Goal: Information Seeking & Learning: Learn about a topic

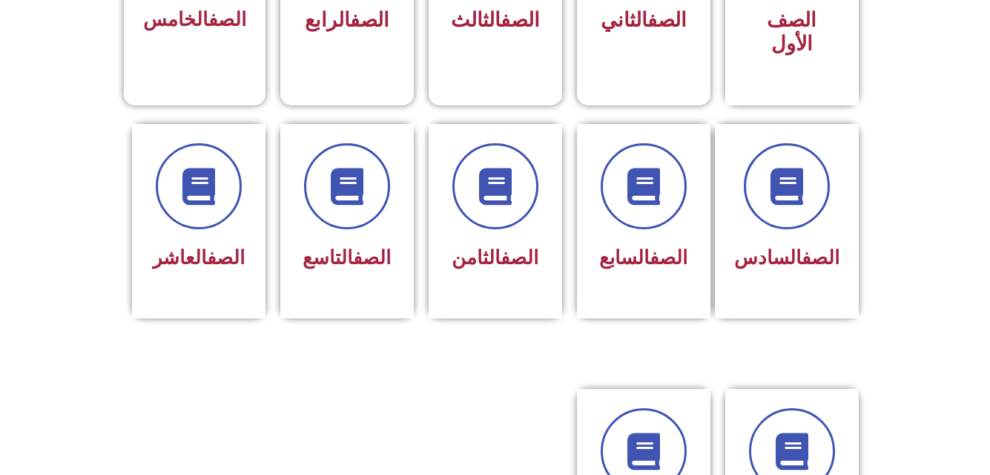
scroll to position [531, 0]
click at [385, 291] on div "الصف التاسع" at bounding box center [346, 220] width 133 height 194
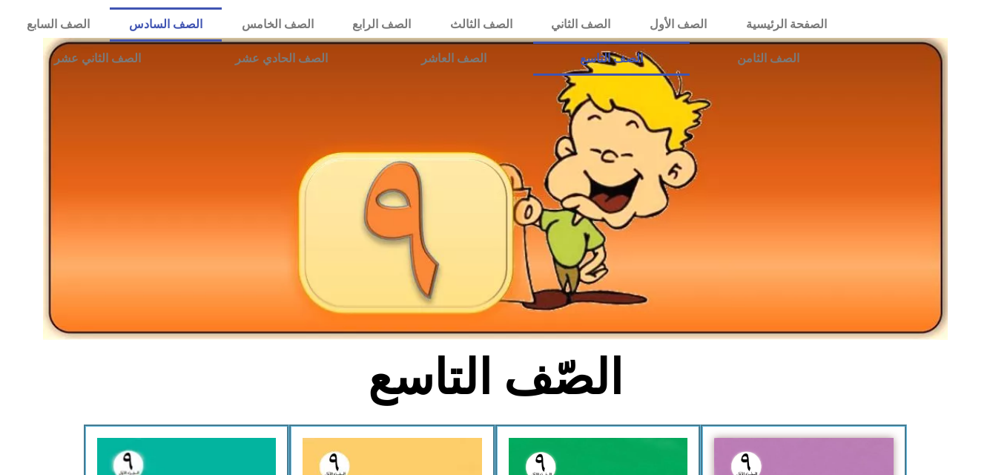
click at [222, 23] on link "الصف السادس" at bounding box center [166, 24] width 113 height 34
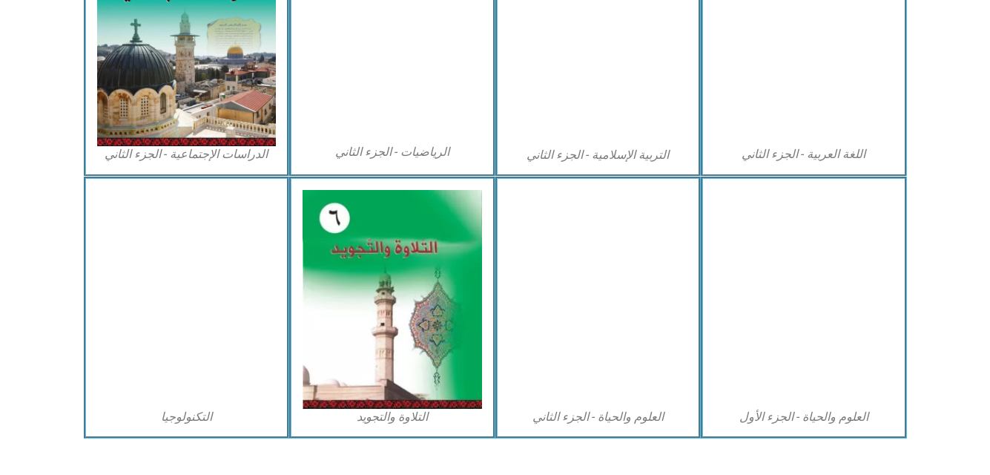
scroll to position [848, 0]
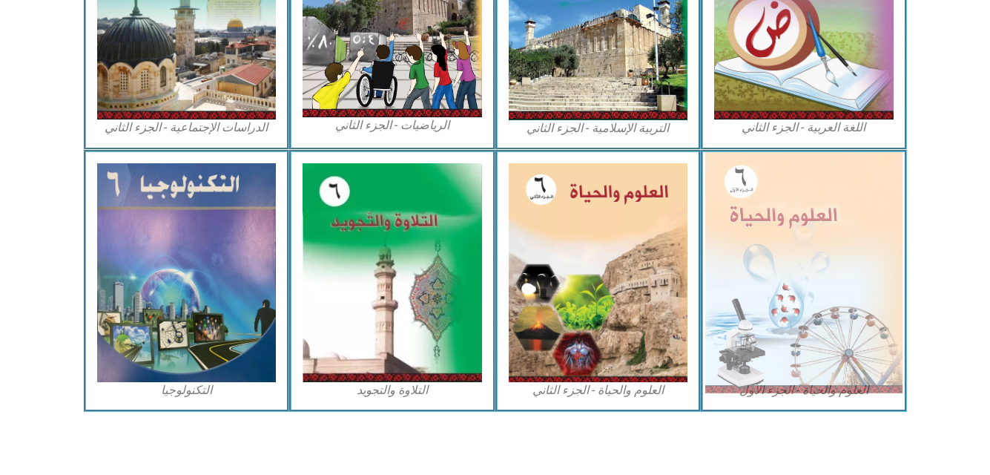
click at [799, 285] on img at bounding box center [803, 272] width 197 height 240
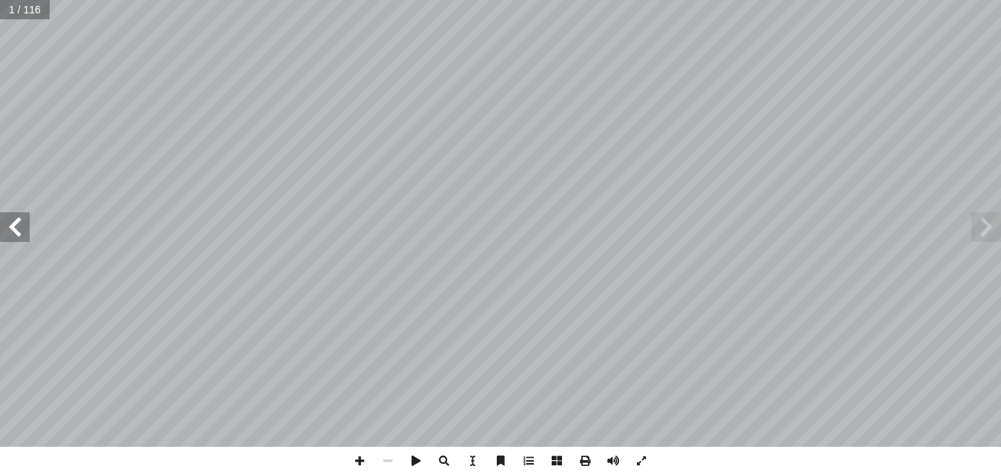
click at [19, 231] on span at bounding box center [15, 227] width 30 height 30
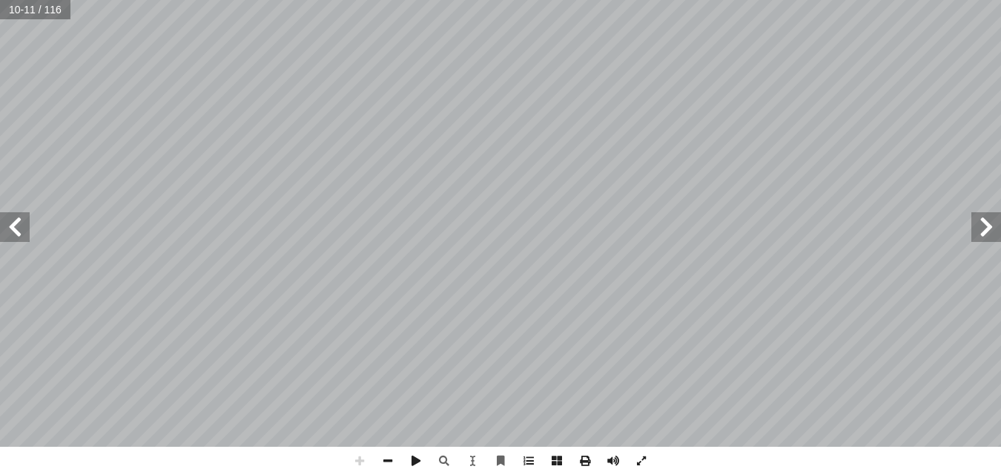
click at [368, 98] on html "الصفحة الرئيسية الصف الأول الصف الثاني الصف الثالث الصف الرابع الصف الخامس الصف…" at bounding box center [500, 49] width 1001 height 98
click at [357, 461] on span at bounding box center [360, 460] width 28 height 28
click at [978, 228] on span at bounding box center [987, 227] width 30 height 30
click at [360, 456] on span at bounding box center [360, 460] width 28 height 28
click at [472, 98] on html "الصفحة الرئيسية الصف الأول الصف الثاني الصف الثالث الصف الرابع الصف الخامس الصف…" at bounding box center [500, 49] width 1001 height 98
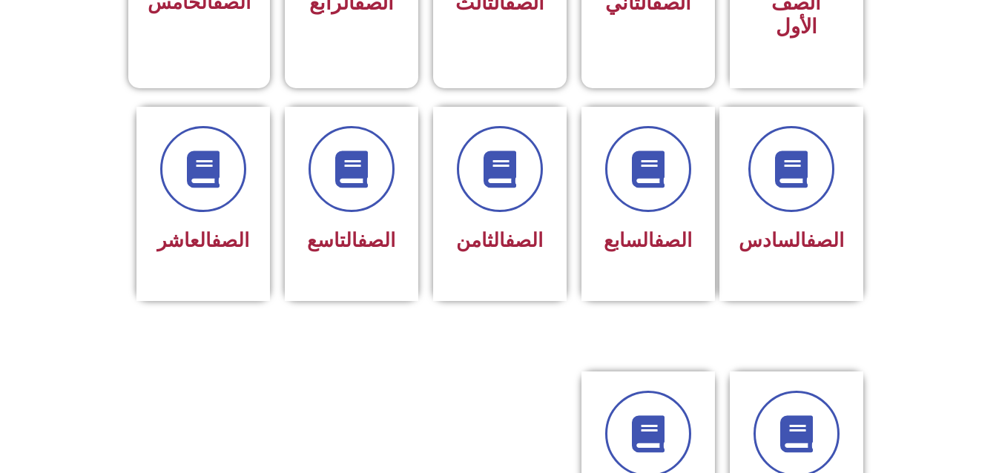
scroll to position [554, 0]
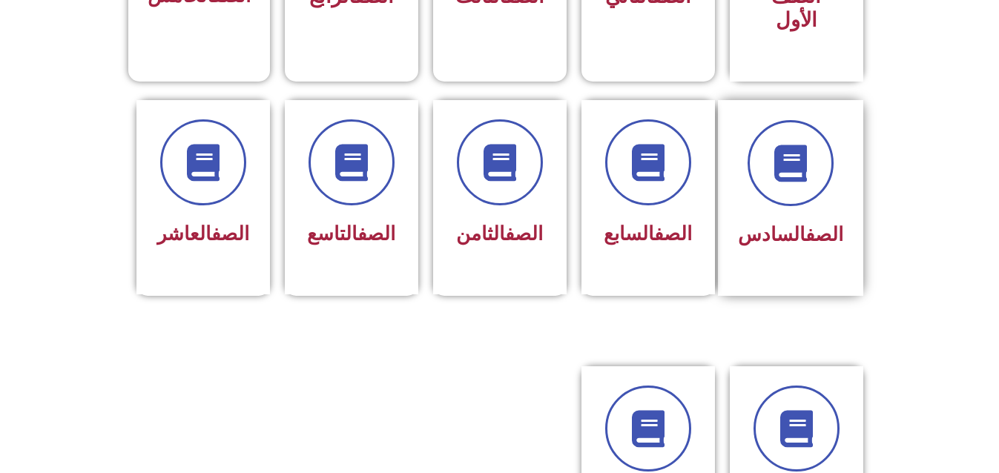
click at [805, 223] on link "الصف" at bounding box center [824, 234] width 38 height 22
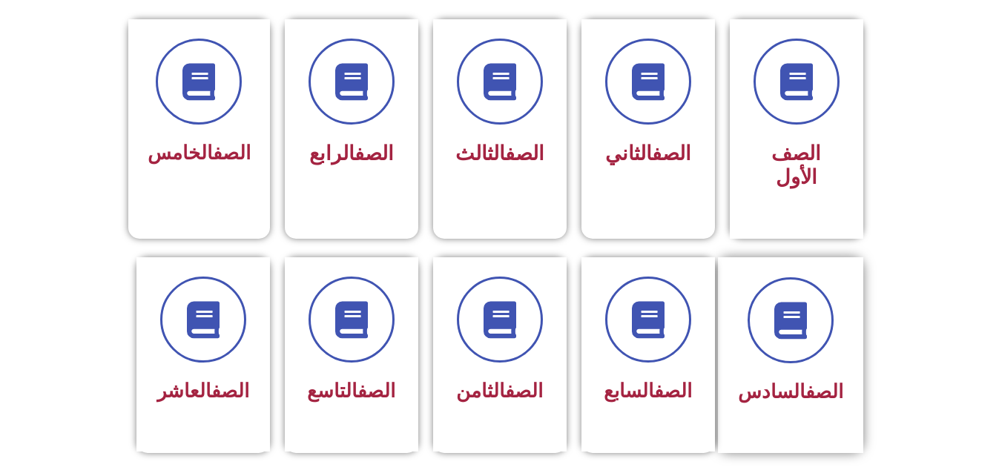
scroll to position [395, 0]
